Goal: Leave review/rating: Leave review/rating

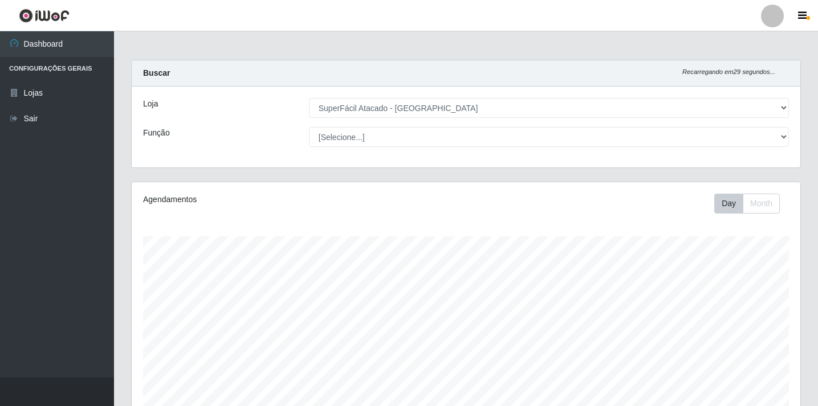
select select "503"
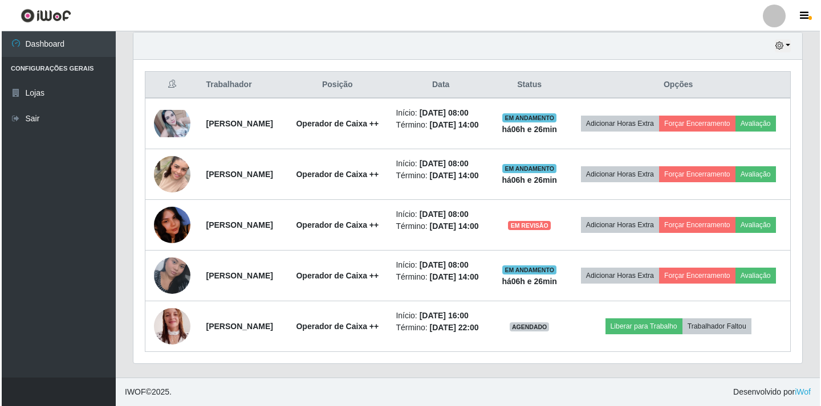
scroll to position [237, 669]
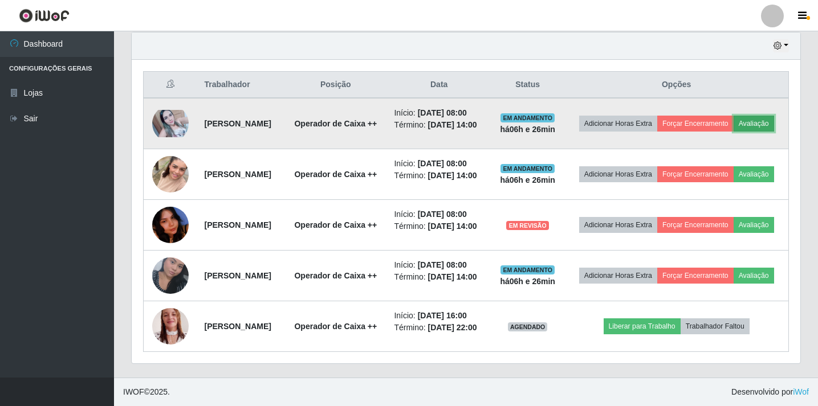
click at [734, 116] on button "Avaliação" at bounding box center [754, 124] width 40 height 16
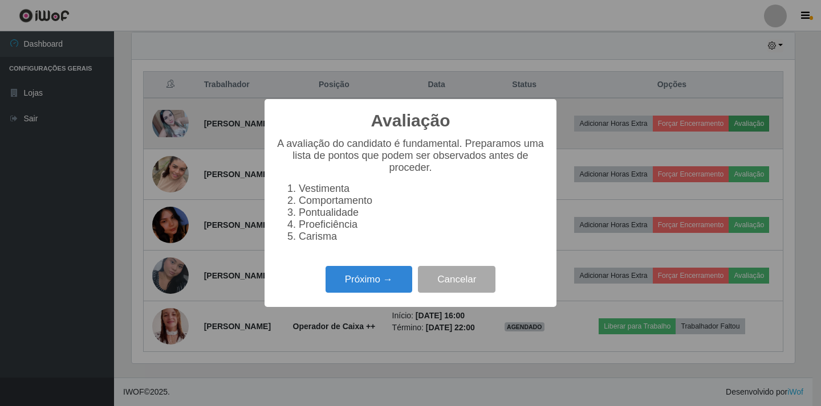
scroll to position [237, 663]
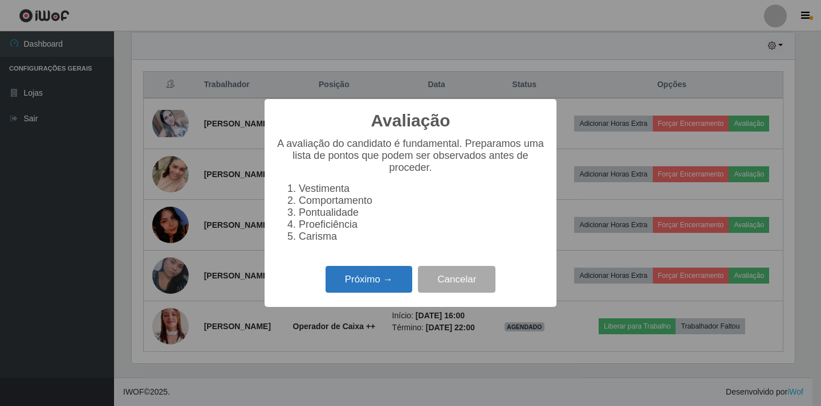
click at [373, 290] on button "Próximo →" at bounding box center [368, 279] width 87 height 27
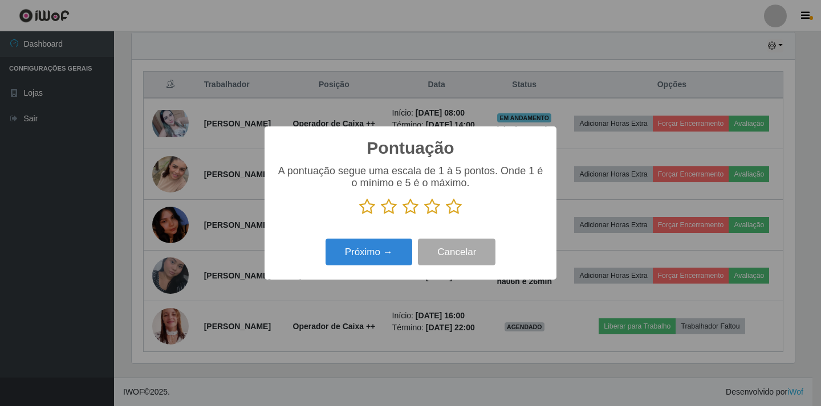
click at [431, 207] on icon at bounding box center [432, 206] width 16 height 17
click at [424, 215] on input "radio" at bounding box center [424, 215] width 0 height 0
click at [377, 255] on button "Próximo →" at bounding box center [368, 252] width 87 height 27
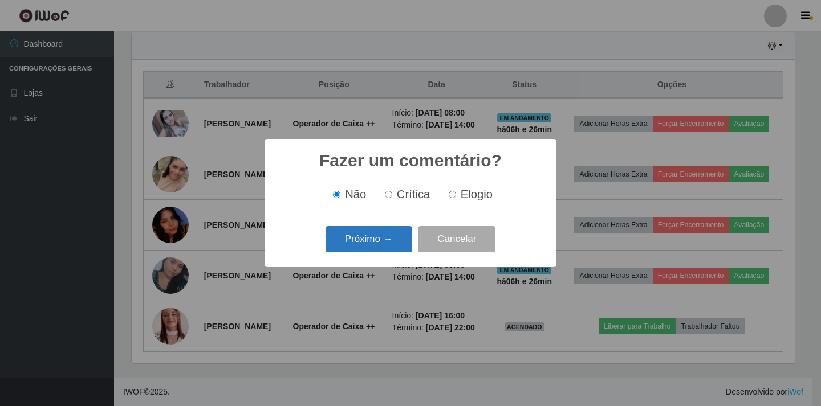
click at [377, 239] on button "Próximo →" at bounding box center [368, 239] width 87 height 27
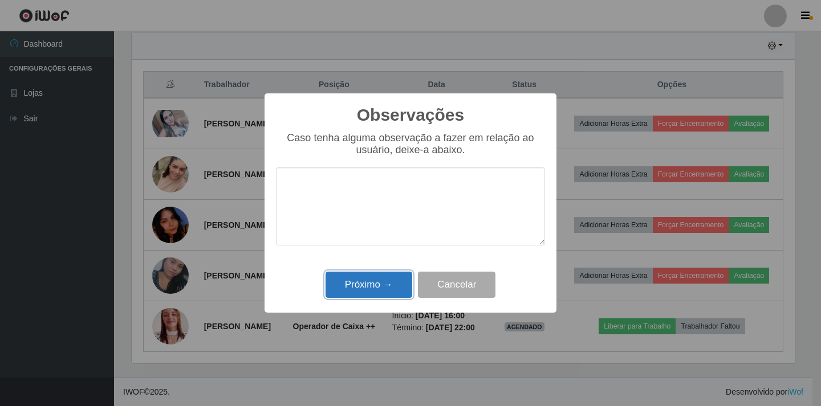
click at [371, 281] on button "Próximo →" at bounding box center [368, 285] width 87 height 27
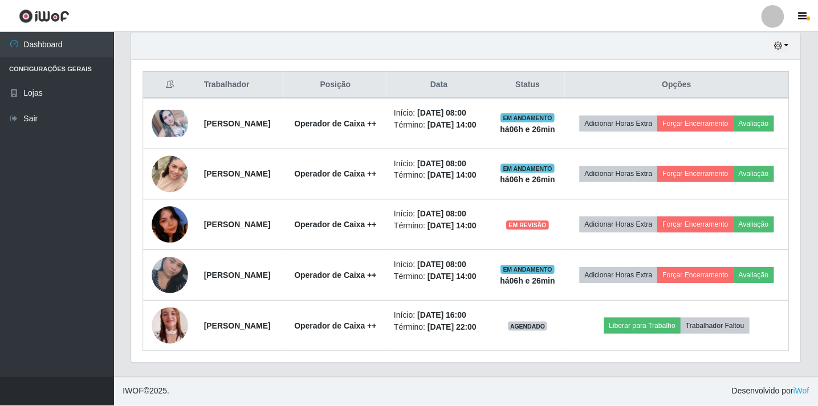
scroll to position [237, 669]
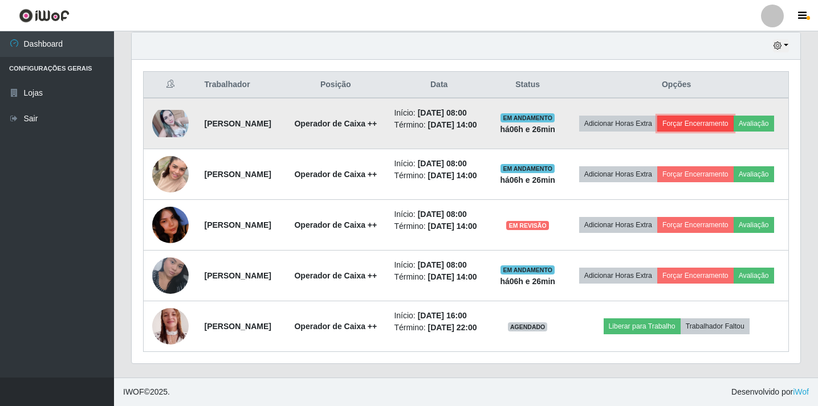
click at [734, 116] on button "Forçar Encerramento" at bounding box center [695, 124] width 76 height 16
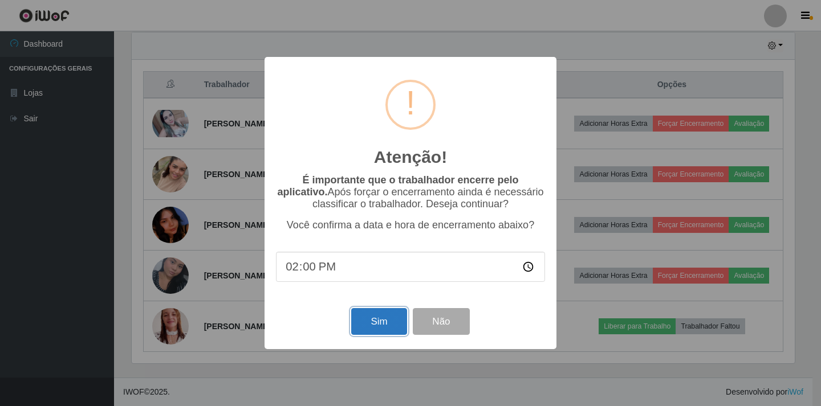
click at [379, 320] on button "Sim" at bounding box center [378, 321] width 55 height 27
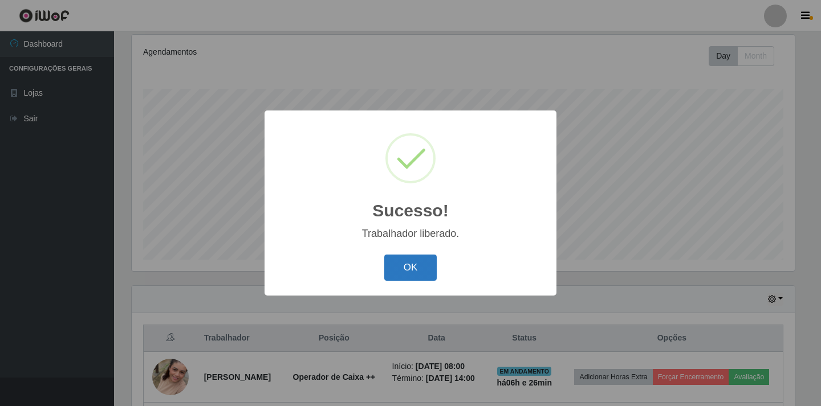
click at [405, 270] on button "OK" at bounding box center [410, 268] width 53 height 27
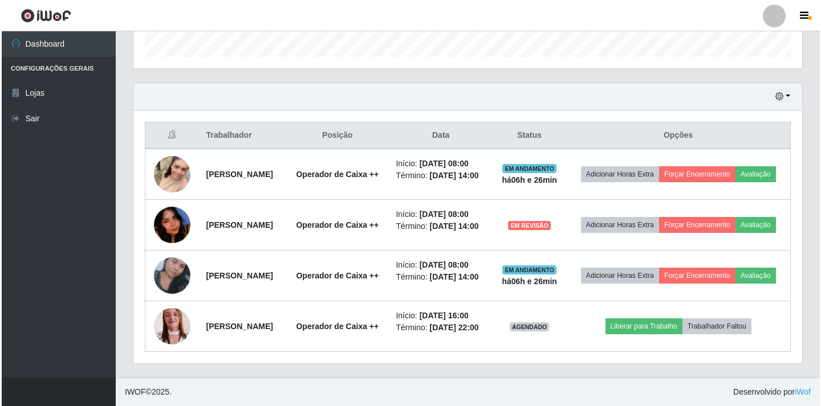
scroll to position [385, 0]
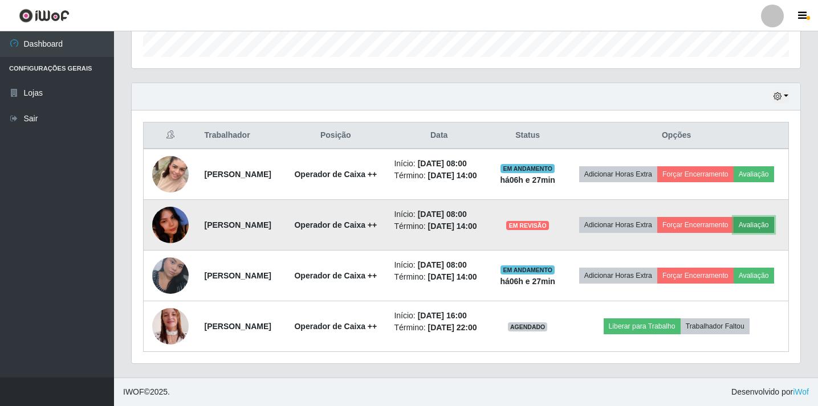
click at [734, 217] on button "Avaliação" at bounding box center [754, 225] width 40 height 16
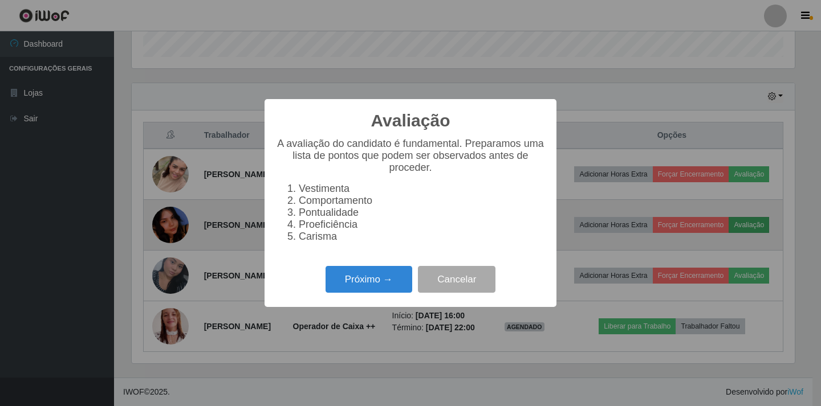
scroll to position [237, 663]
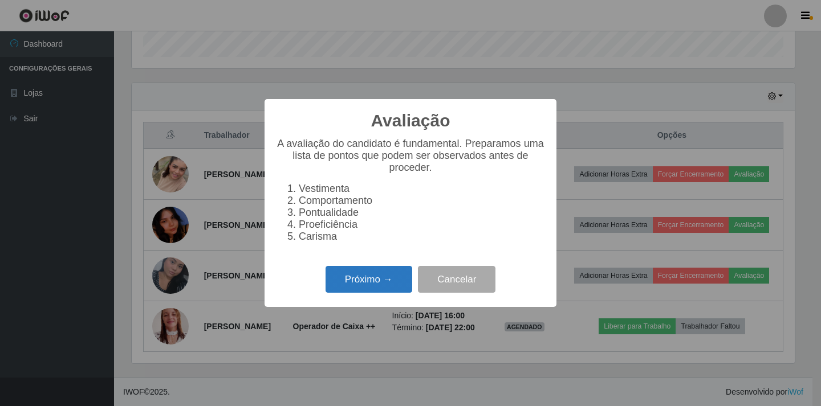
click at [359, 287] on button "Próximo →" at bounding box center [368, 279] width 87 height 27
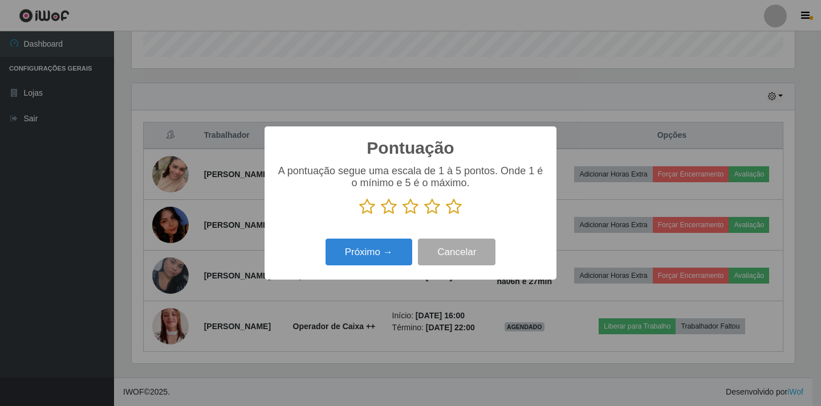
scroll to position [569806, 569379]
click at [432, 210] on icon at bounding box center [432, 206] width 16 height 17
click at [424, 215] on input "radio" at bounding box center [424, 215] width 0 height 0
click at [381, 252] on button "Próximo →" at bounding box center [368, 252] width 87 height 27
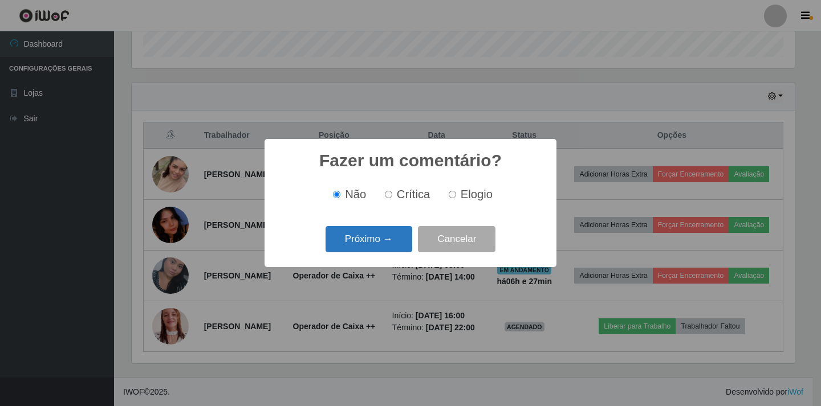
click at [390, 243] on button "Próximo →" at bounding box center [368, 239] width 87 height 27
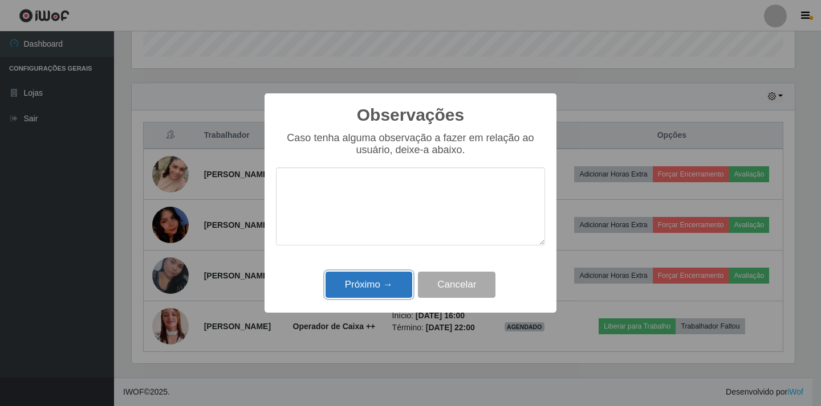
click at [360, 288] on button "Próximo →" at bounding box center [368, 285] width 87 height 27
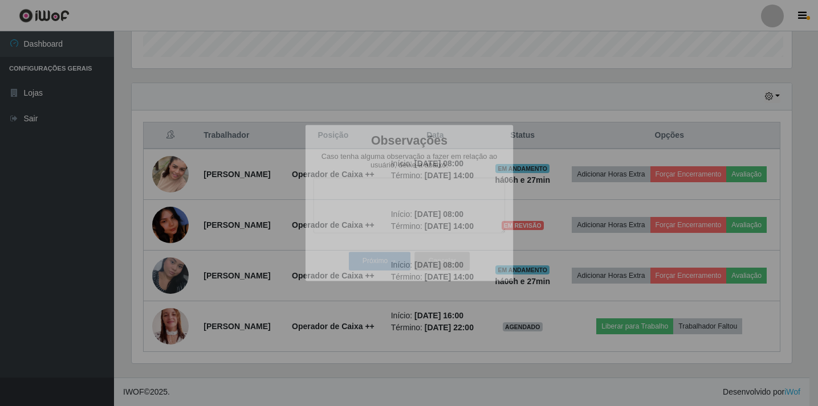
scroll to position [237, 669]
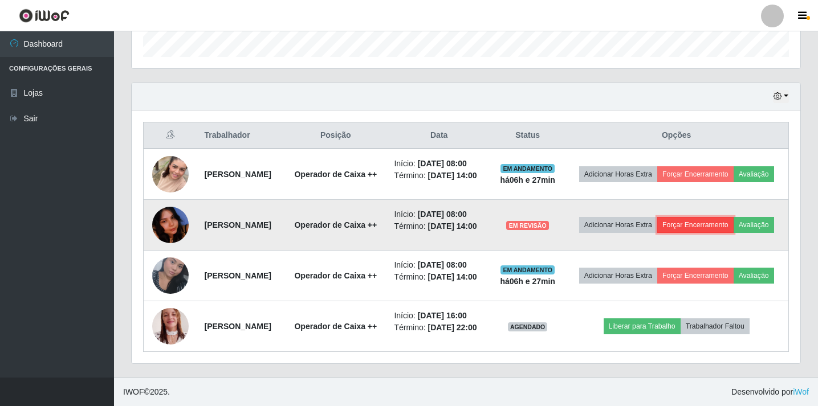
click at [729, 217] on button "Forçar Encerramento" at bounding box center [695, 225] width 76 height 16
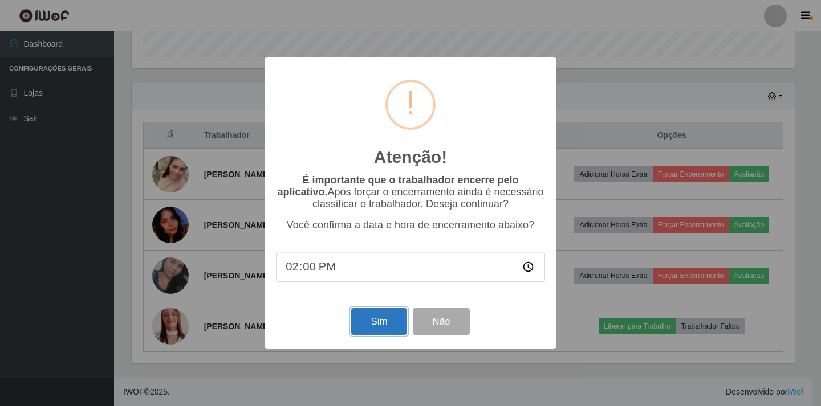
click at [384, 322] on button "Sim" at bounding box center [378, 321] width 55 height 27
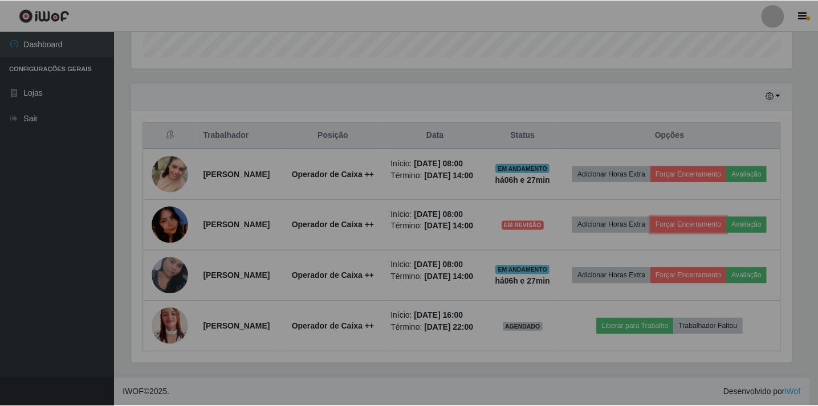
scroll to position [0, 0]
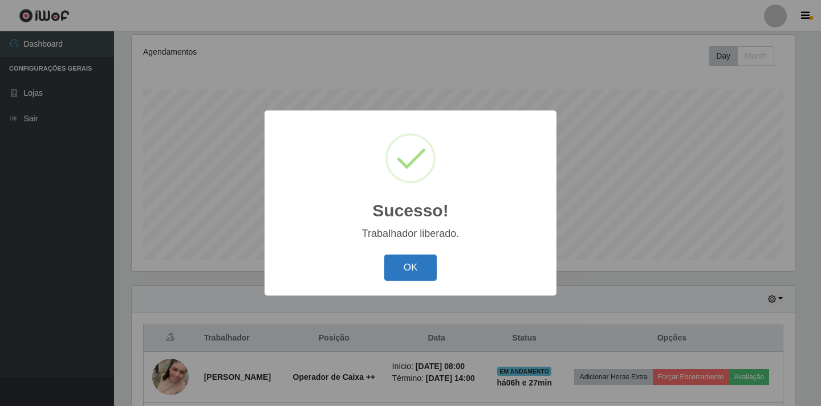
click at [420, 272] on button "OK" at bounding box center [410, 268] width 53 height 27
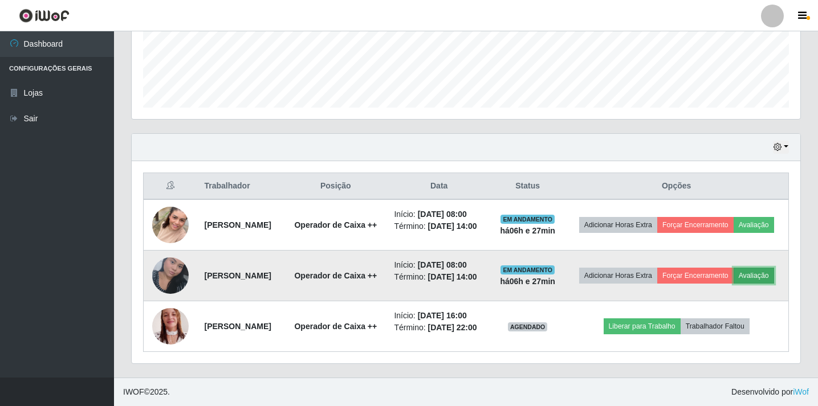
click at [734, 275] on button "Avaliação" at bounding box center [754, 276] width 40 height 16
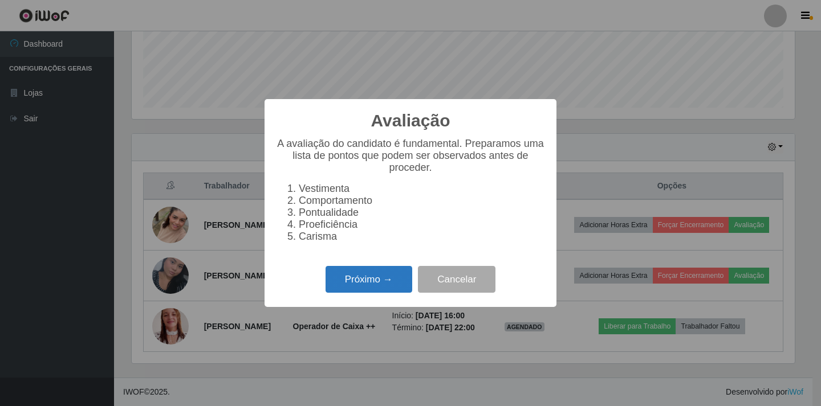
click at [393, 290] on button "Próximo →" at bounding box center [368, 279] width 87 height 27
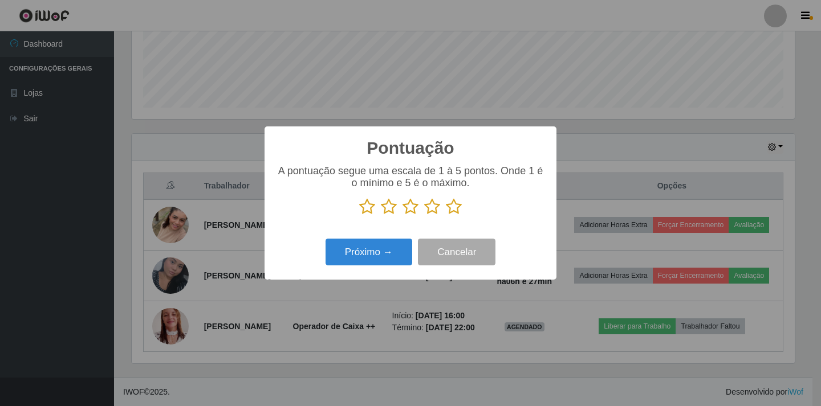
click at [433, 205] on icon at bounding box center [432, 206] width 16 height 17
click at [424, 215] on input "radio" at bounding box center [424, 215] width 0 height 0
click at [369, 249] on button "Próximo →" at bounding box center [368, 252] width 87 height 27
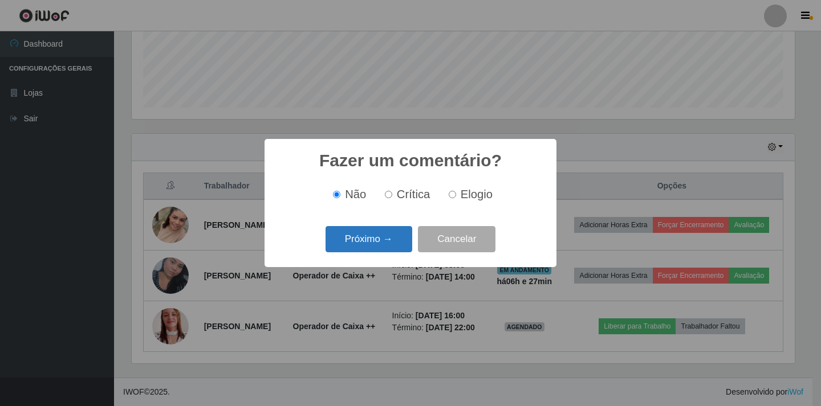
click at [375, 245] on button "Próximo →" at bounding box center [368, 239] width 87 height 27
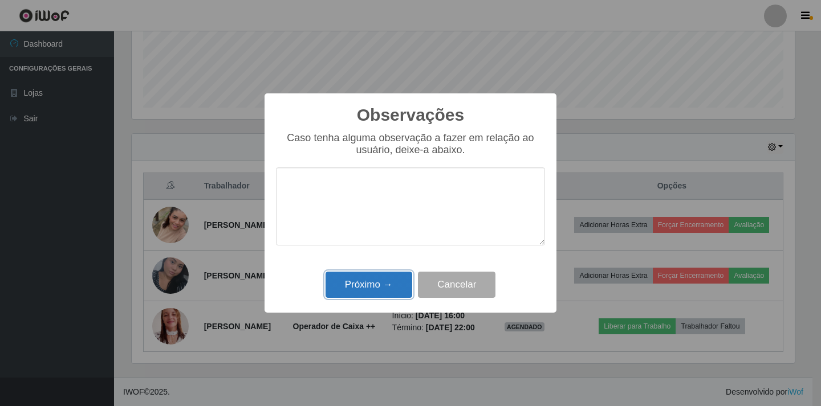
click at [372, 287] on button "Próximo →" at bounding box center [368, 285] width 87 height 27
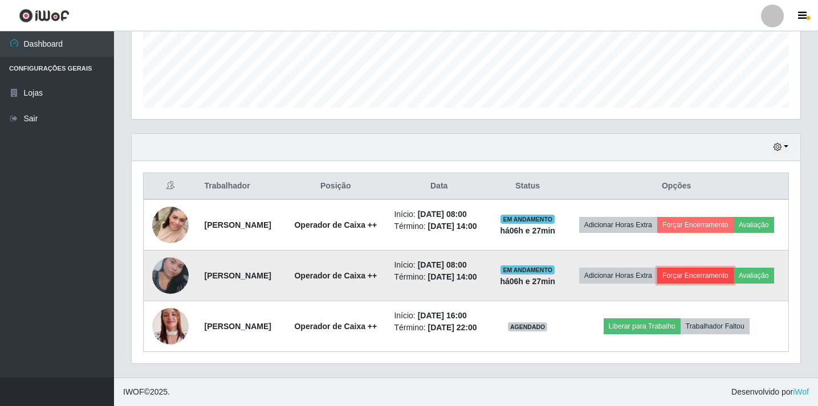
click at [734, 268] on button "Forçar Encerramento" at bounding box center [695, 276] width 76 height 16
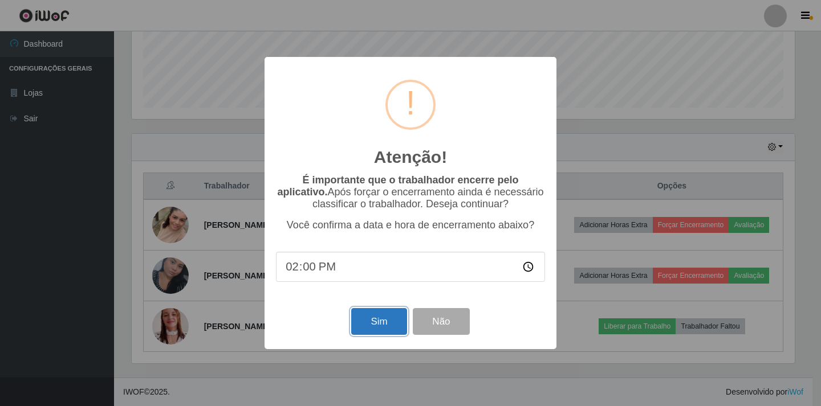
click at [358, 324] on button "Sim" at bounding box center [378, 321] width 55 height 27
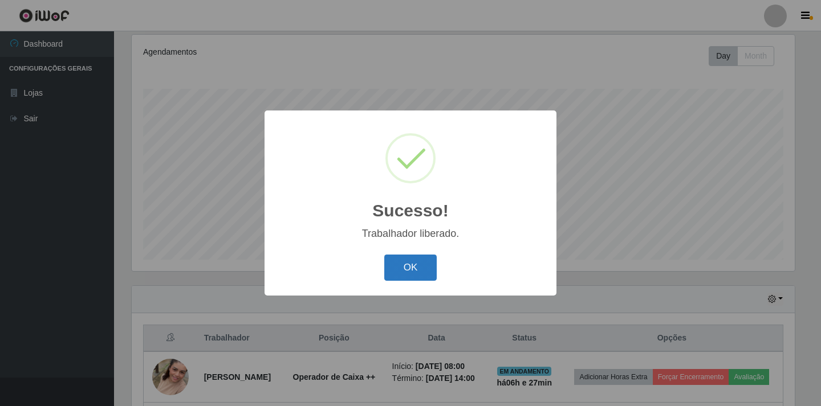
click at [417, 268] on button "OK" at bounding box center [410, 268] width 53 height 27
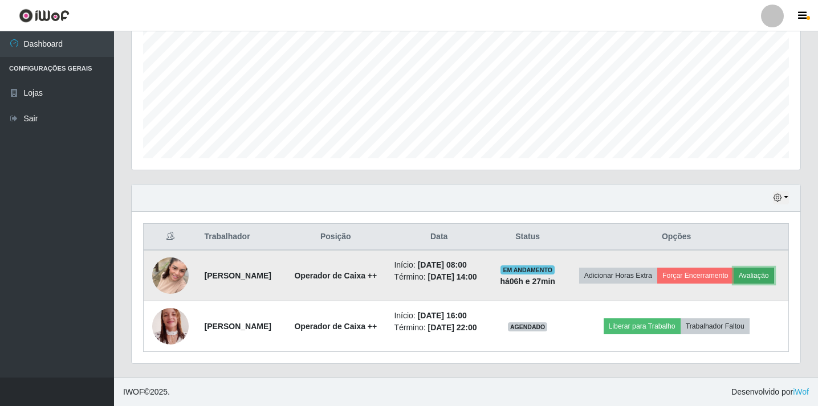
click at [734, 272] on button "Avaliação" at bounding box center [754, 276] width 40 height 16
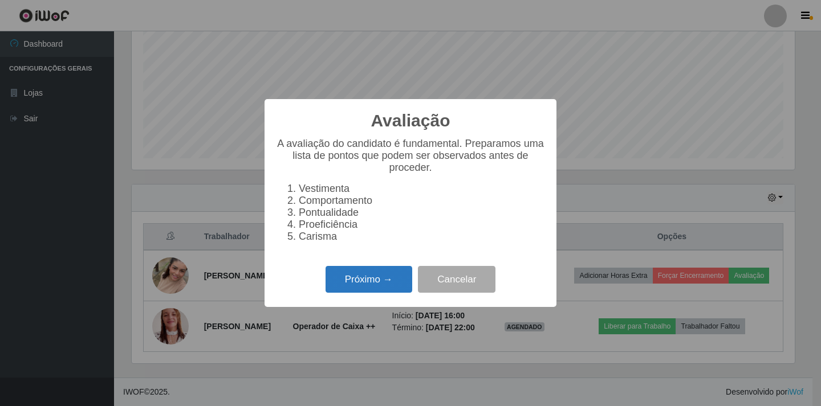
click at [390, 280] on button "Próximo →" at bounding box center [368, 279] width 87 height 27
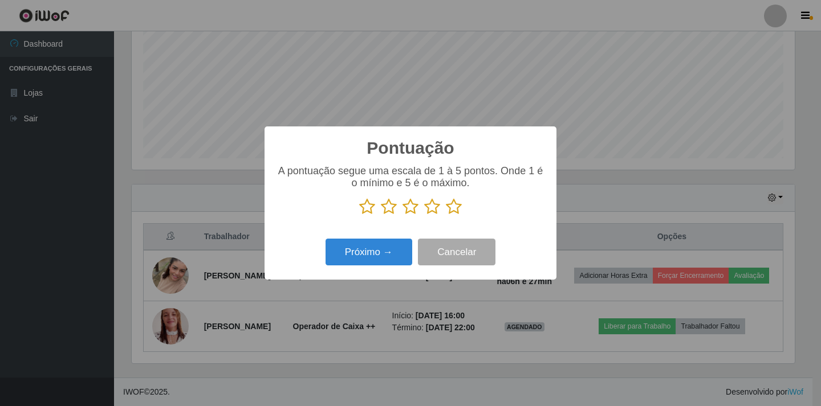
click at [429, 209] on icon at bounding box center [432, 206] width 16 height 17
click at [424, 215] on input "radio" at bounding box center [424, 215] width 0 height 0
click at [386, 251] on button "Próximo →" at bounding box center [368, 252] width 87 height 27
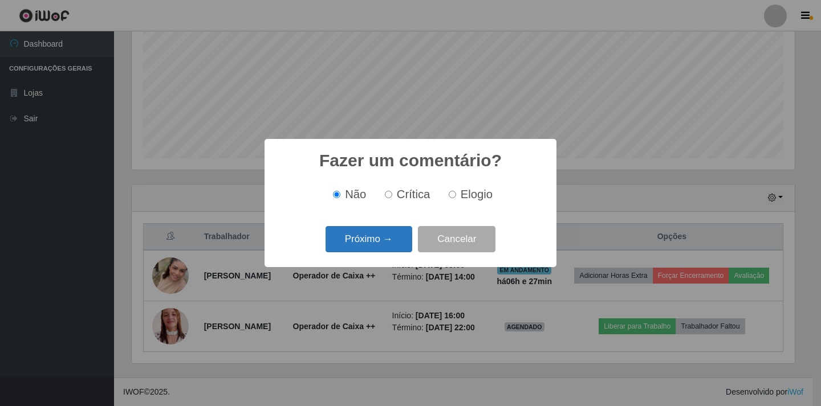
click at [382, 245] on button "Próximo →" at bounding box center [368, 239] width 87 height 27
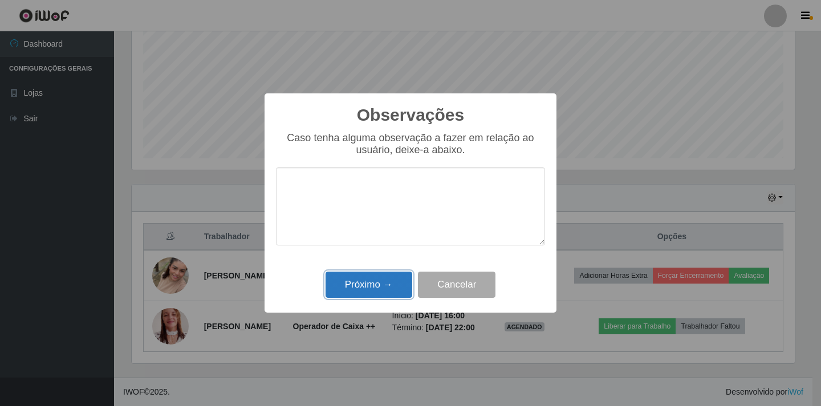
click at [369, 285] on button "Próximo →" at bounding box center [368, 285] width 87 height 27
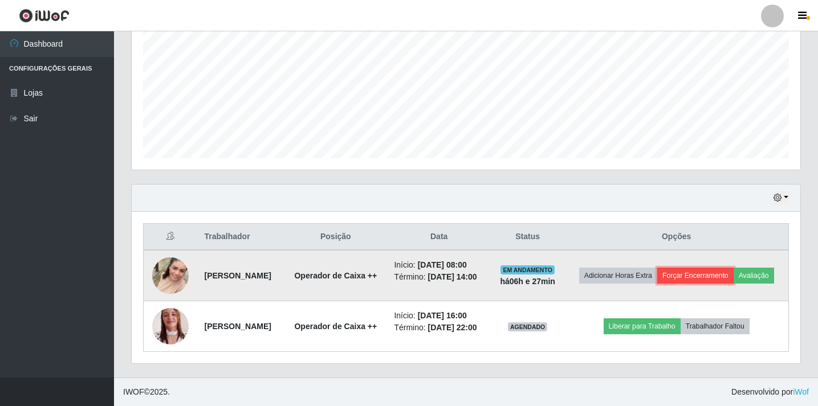
click at [734, 268] on button "Forçar Encerramento" at bounding box center [695, 276] width 76 height 16
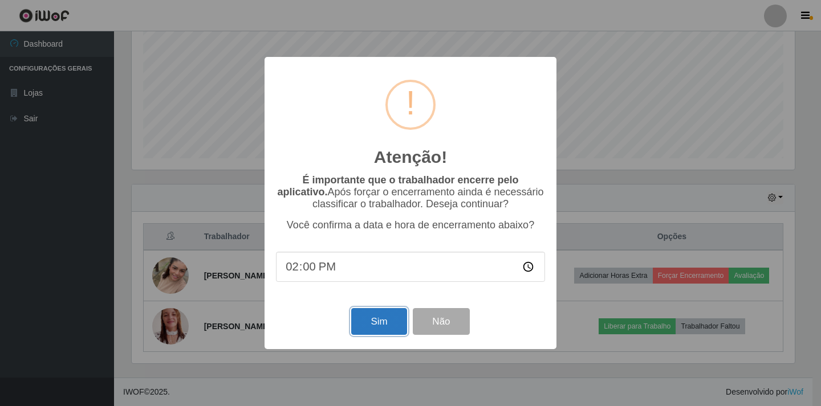
click at [387, 318] on button "Sim" at bounding box center [378, 321] width 55 height 27
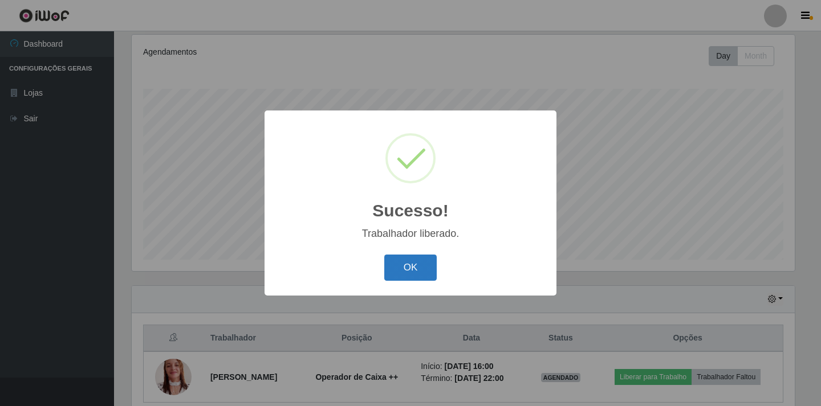
click at [419, 276] on button "OK" at bounding box center [410, 268] width 53 height 27
